Goal: Obtain resource: Download file/media

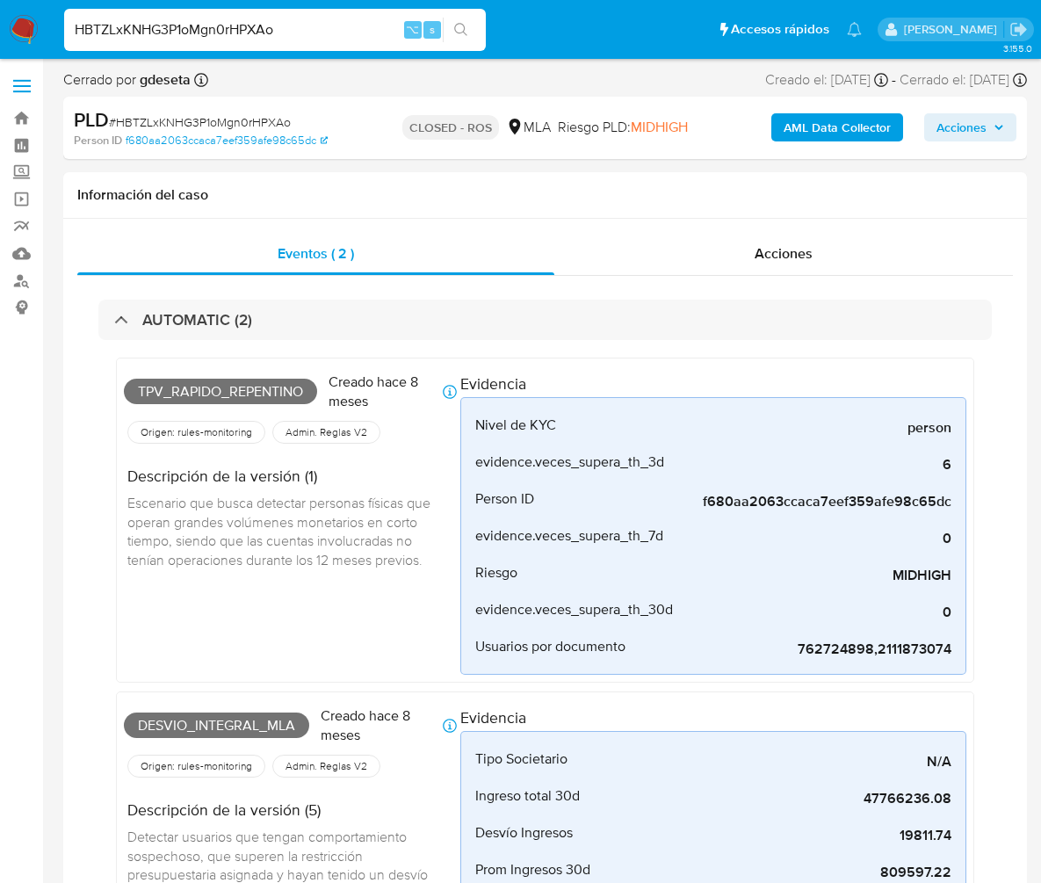
select select "10"
click at [315, 28] on input "HBTZLxKNHG3P1oMgn0rHPXAo" at bounding box center [275, 29] width 422 height 23
type input "4ahBKEzz3bmW08DDgdbDR5VQ"
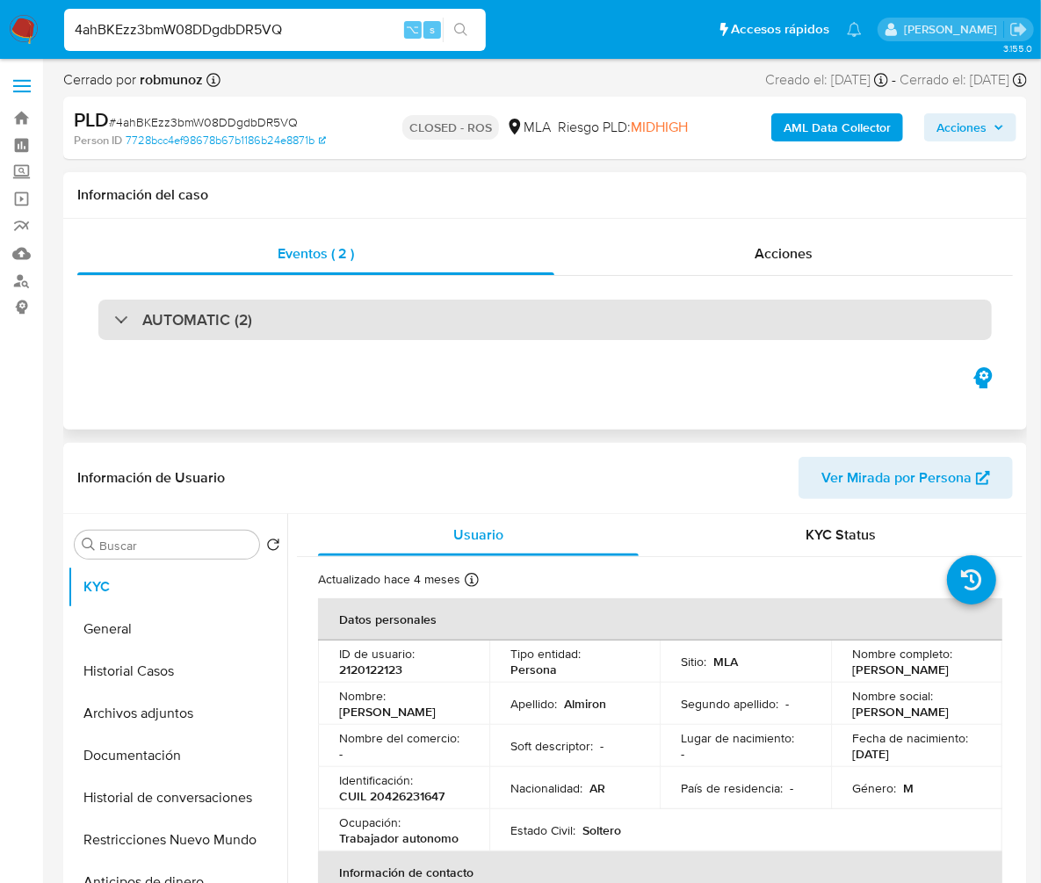
select select "10"
click at [430, 301] on div "AUTOMATIC (2)" at bounding box center [544, 319] width 893 height 40
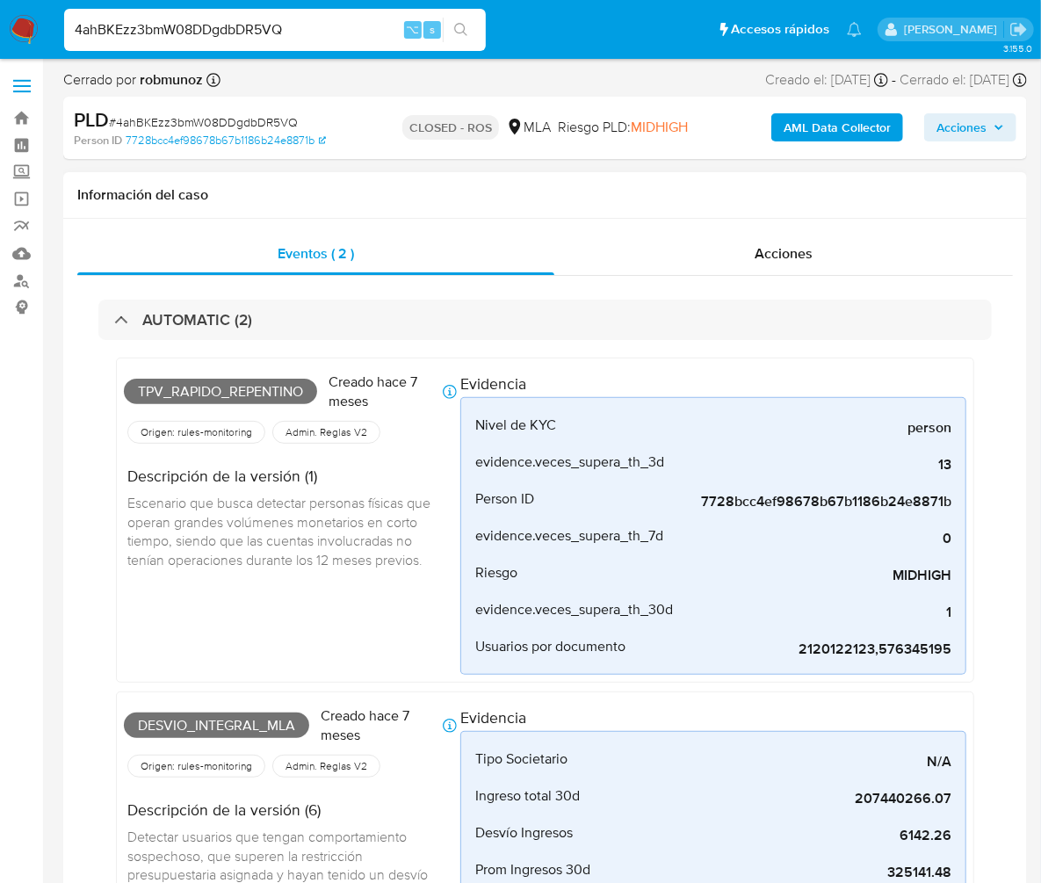
click at [769, 289] on div "AUTOMATIC (2) Tpv_rapido_repentino Creado hace 7 meses Creado: [DATE] 03:11:28 …" at bounding box center [544, 855] width 935 height 1159
click at [770, 253] on span "Acciones" at bounding box center [783, 253] width 58 height 20
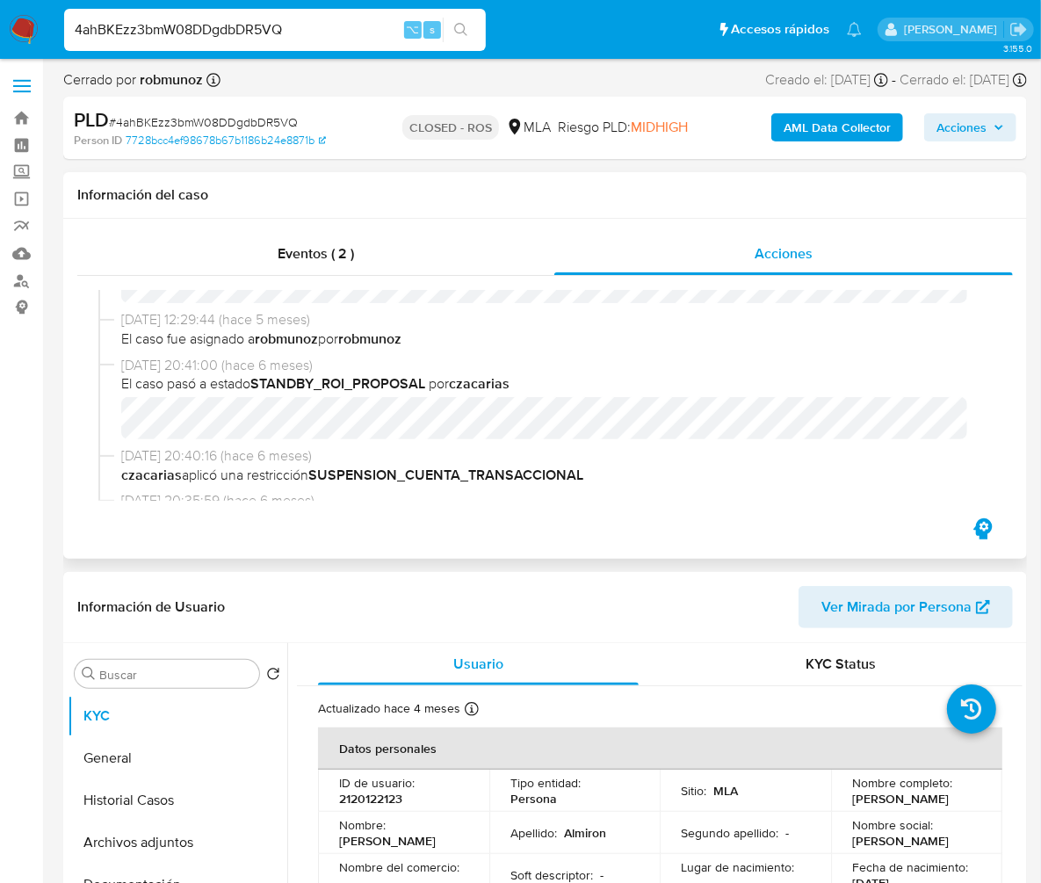
scroll to position [767, 0]
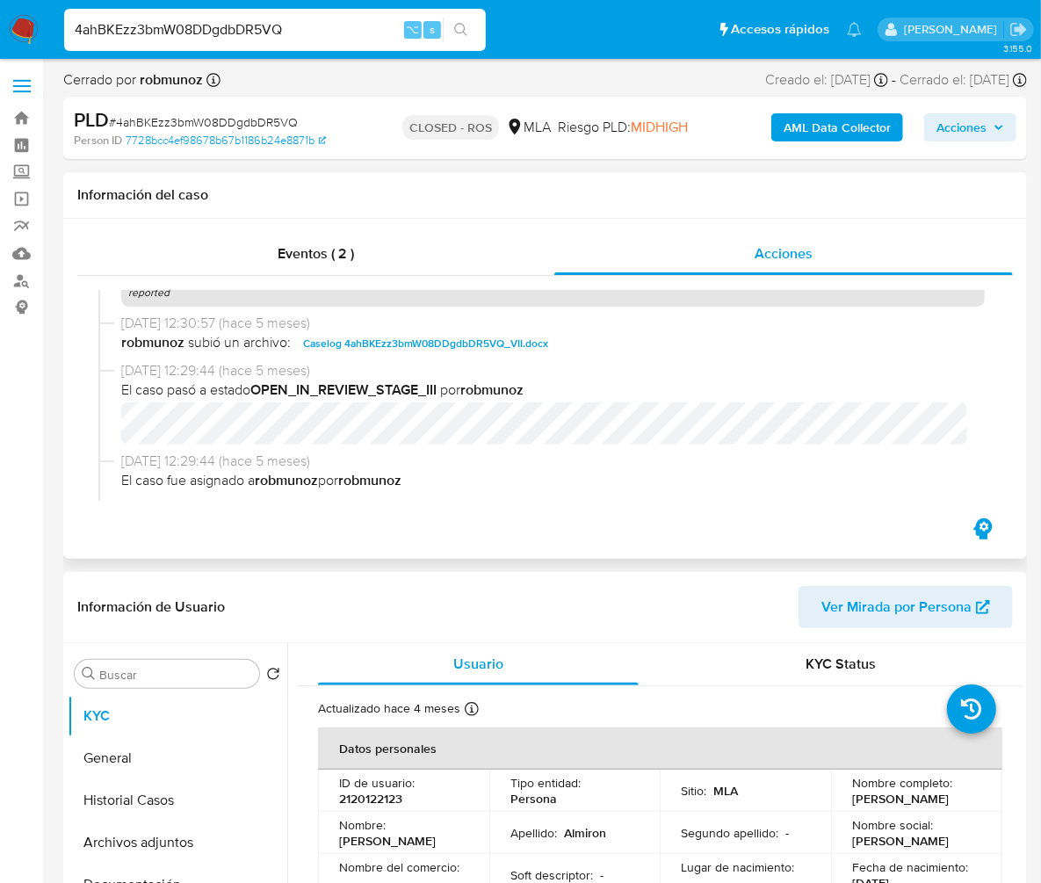
click at [428, 354] on span "Caselog 4ahBKEzz3bmW08DDgdbDR5VQ_VII.docx" at bounding box center [425, 343] width 245 height 21
